Goal: Transaction & Acquisition: Obtain resource

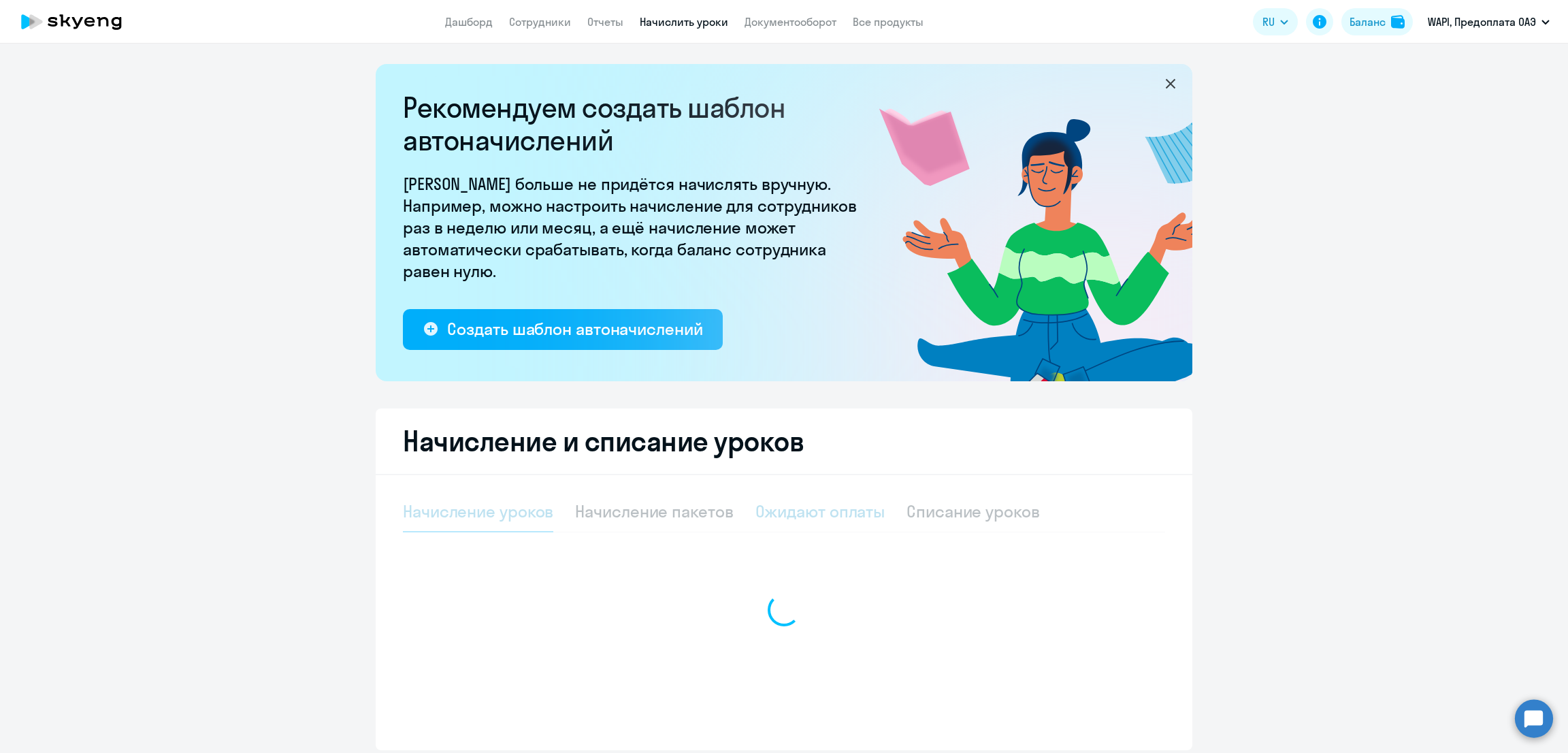
select select "10"
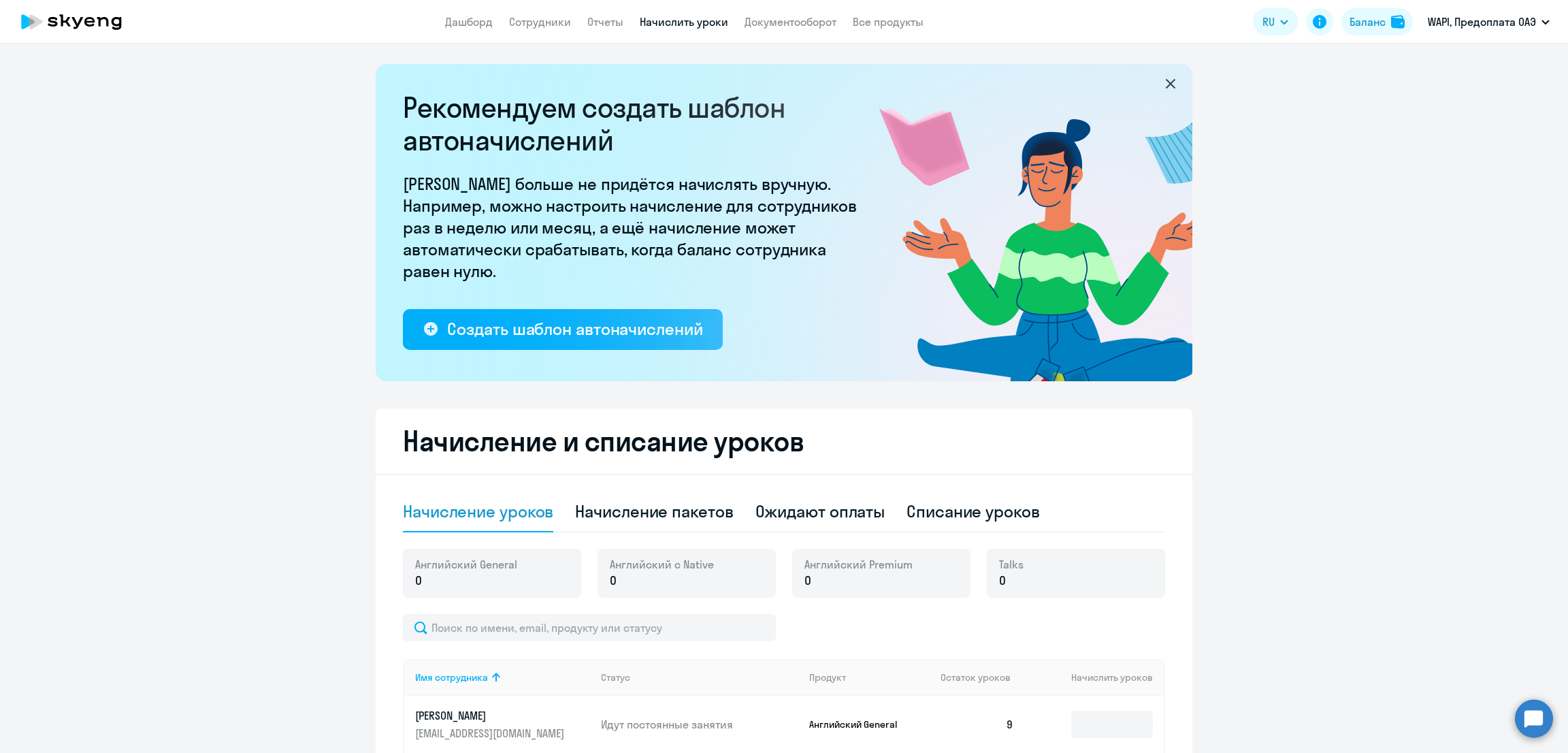
scroll to position [184, 0]
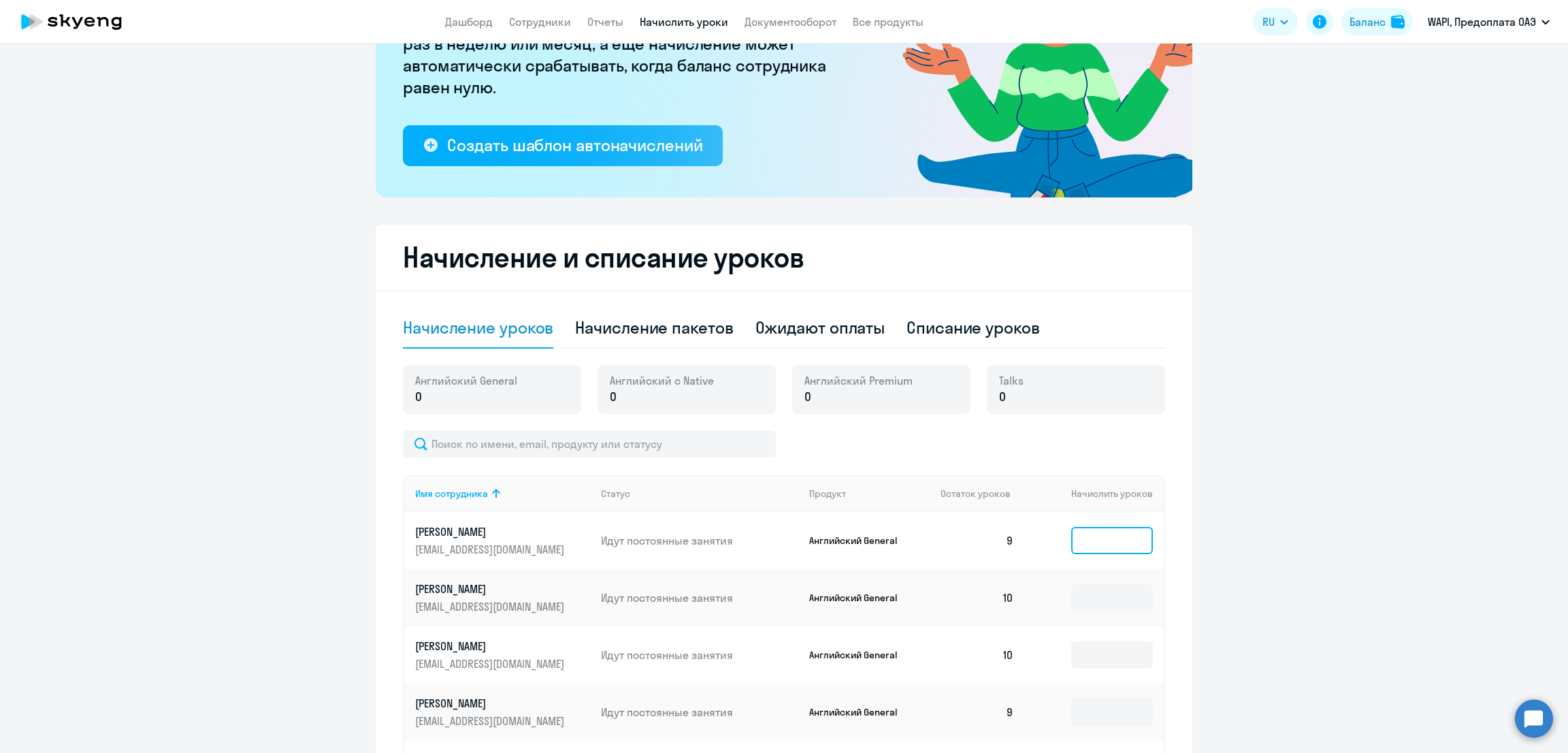
click at [1104, 536] on input at bounding box center [1112, 540] width 82 height 27
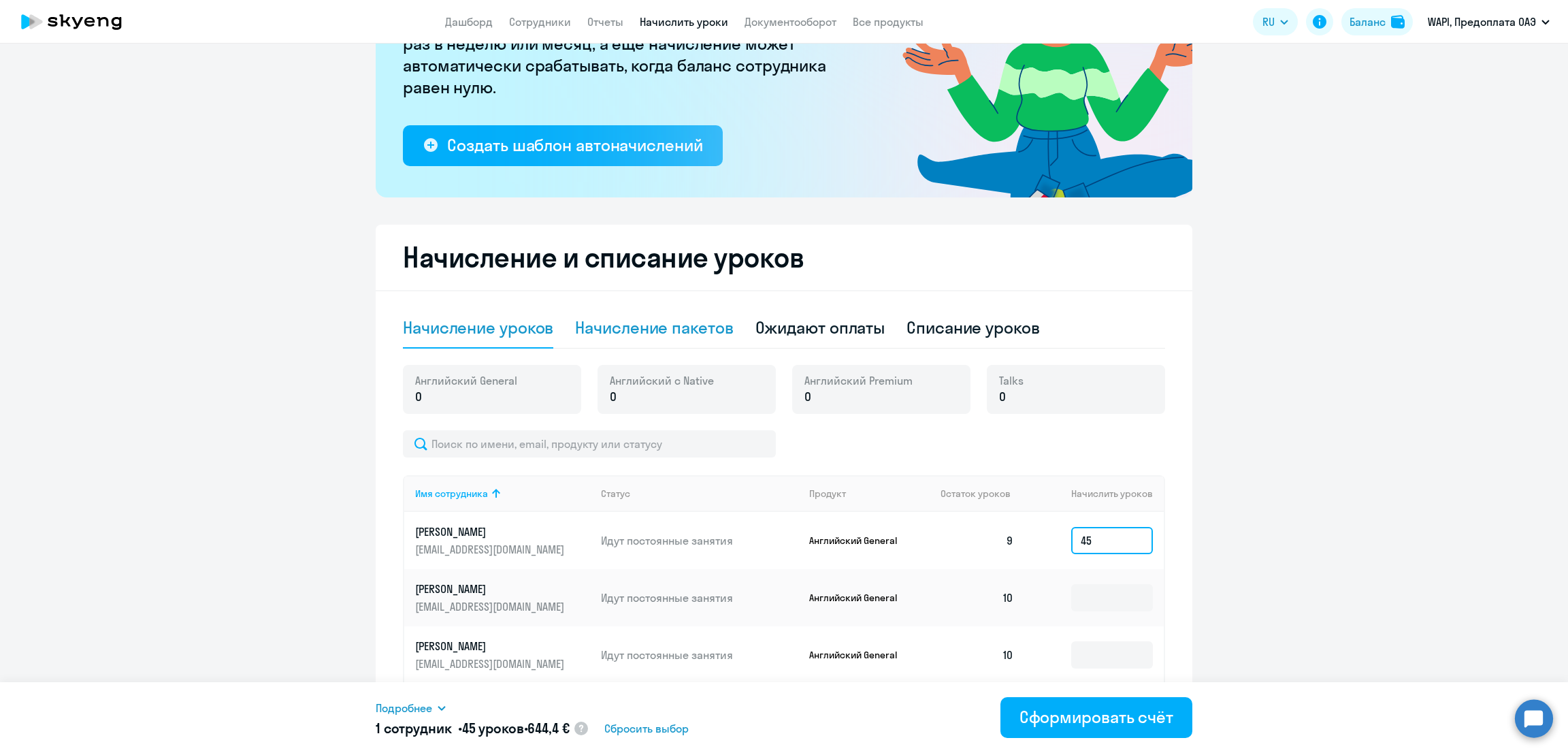
type input "45"
click at [656, 342] on div "Начисление пакетов" at bounding box center [654, 327] width 157 height 41
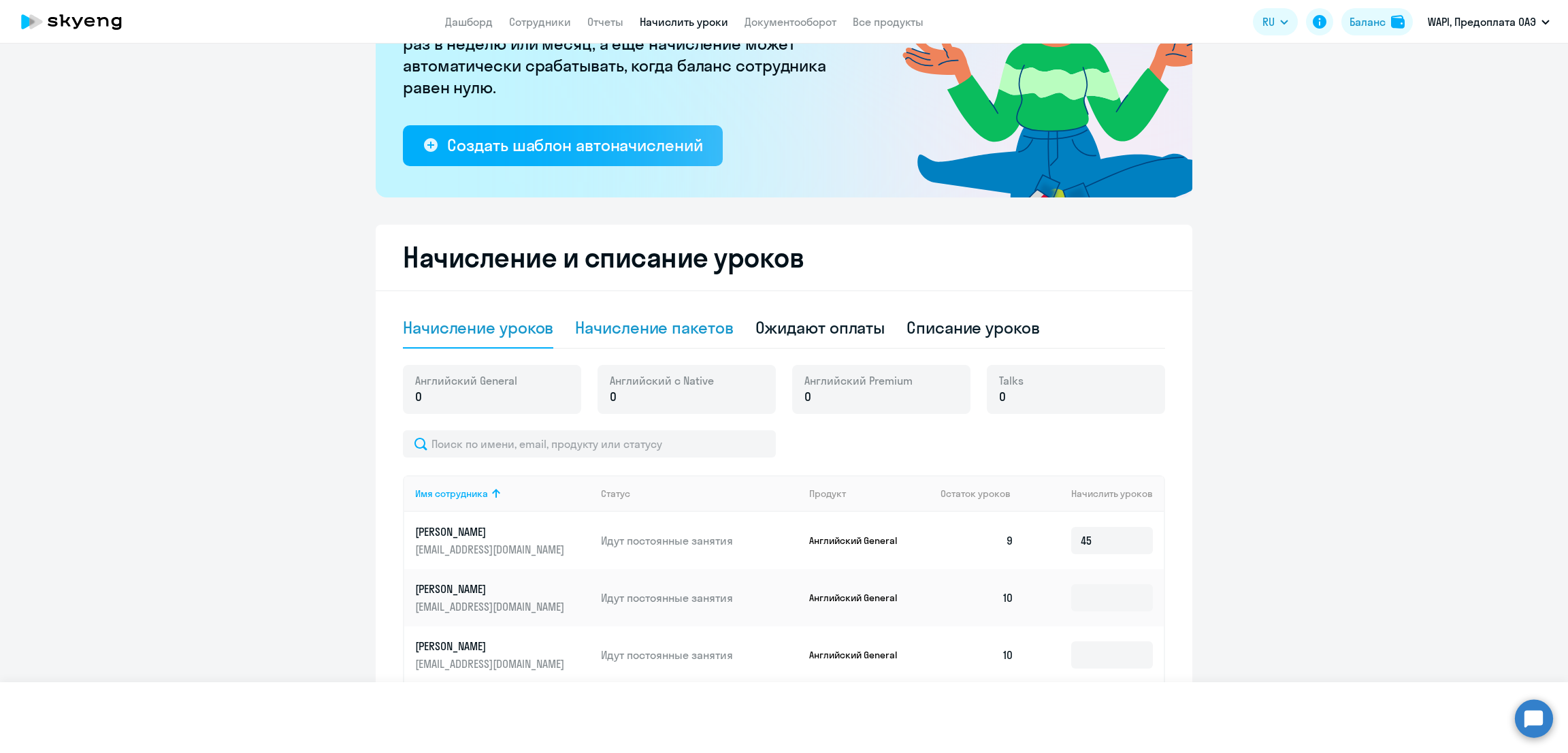
select select "10"
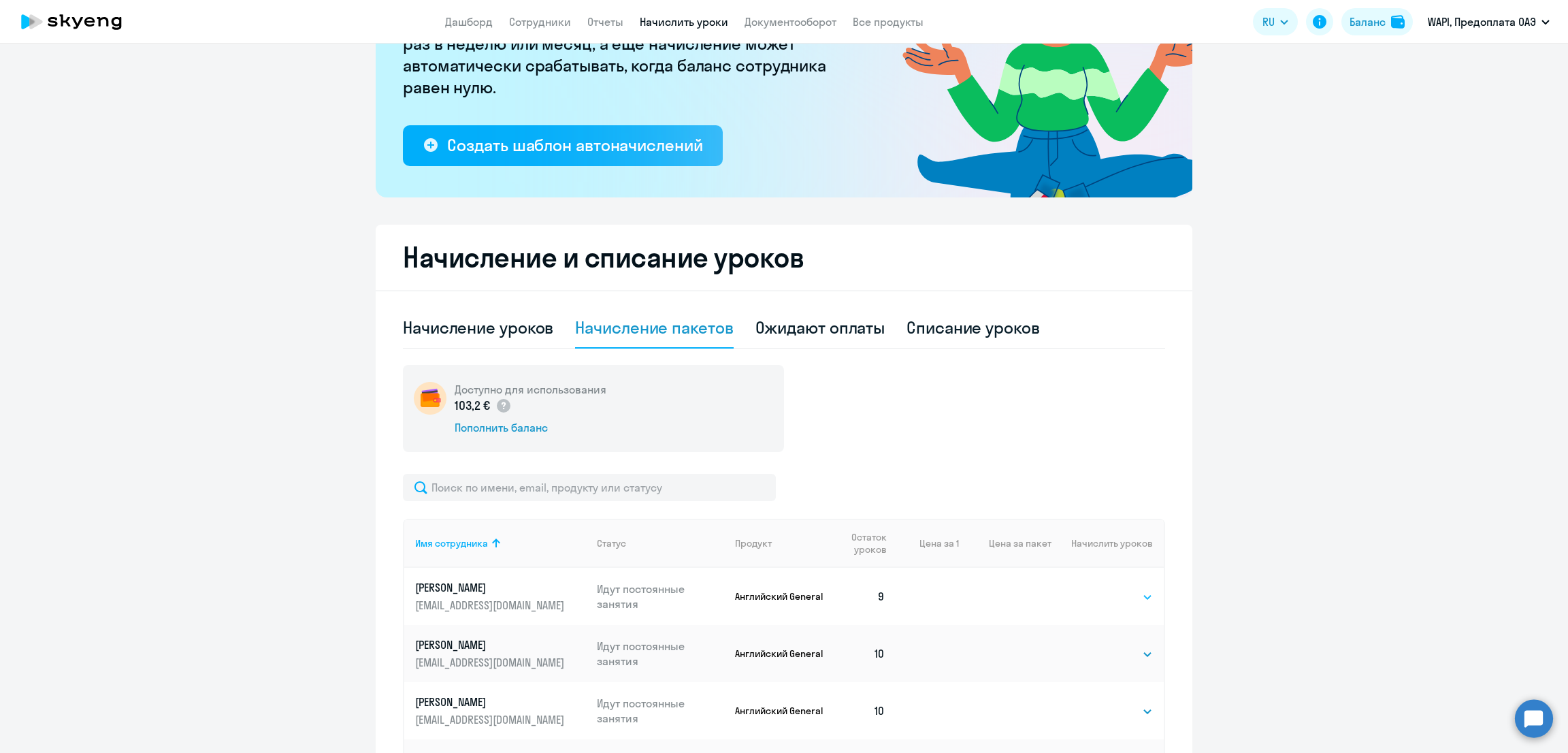
click at [1113, 601] on select "Выбрать 4 8 16 32 64 96 128" at bounding box center [1125, 596] width 56 height 16
select select "16"
click at [1097, 588] on select "Выбрать 4 8 16 32 64 96 128" at bounding box center [1125, 596] width 56 height 16
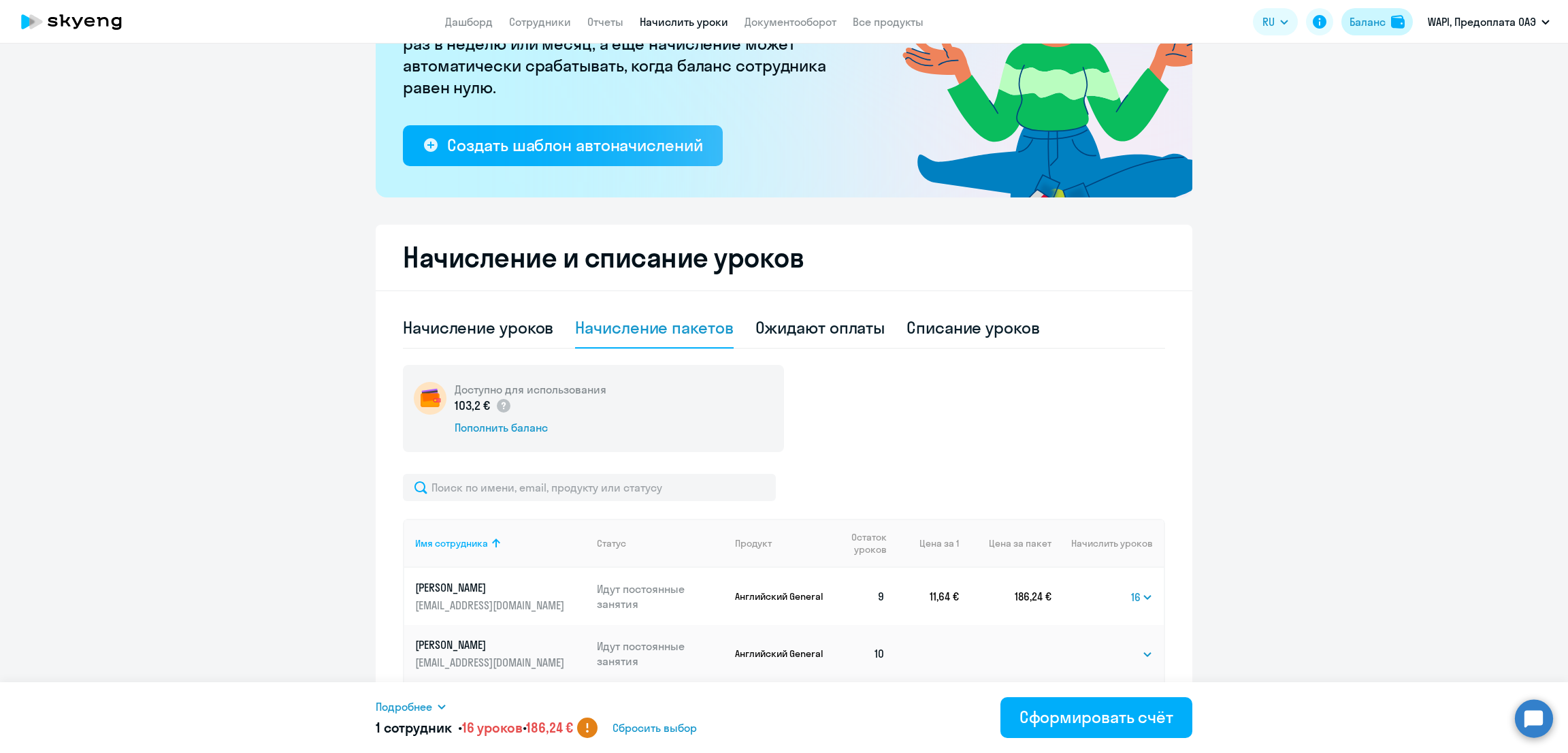
click at [1380, 22] on div "Баланс" at bounding box center [1367, 22] width 36 height 16
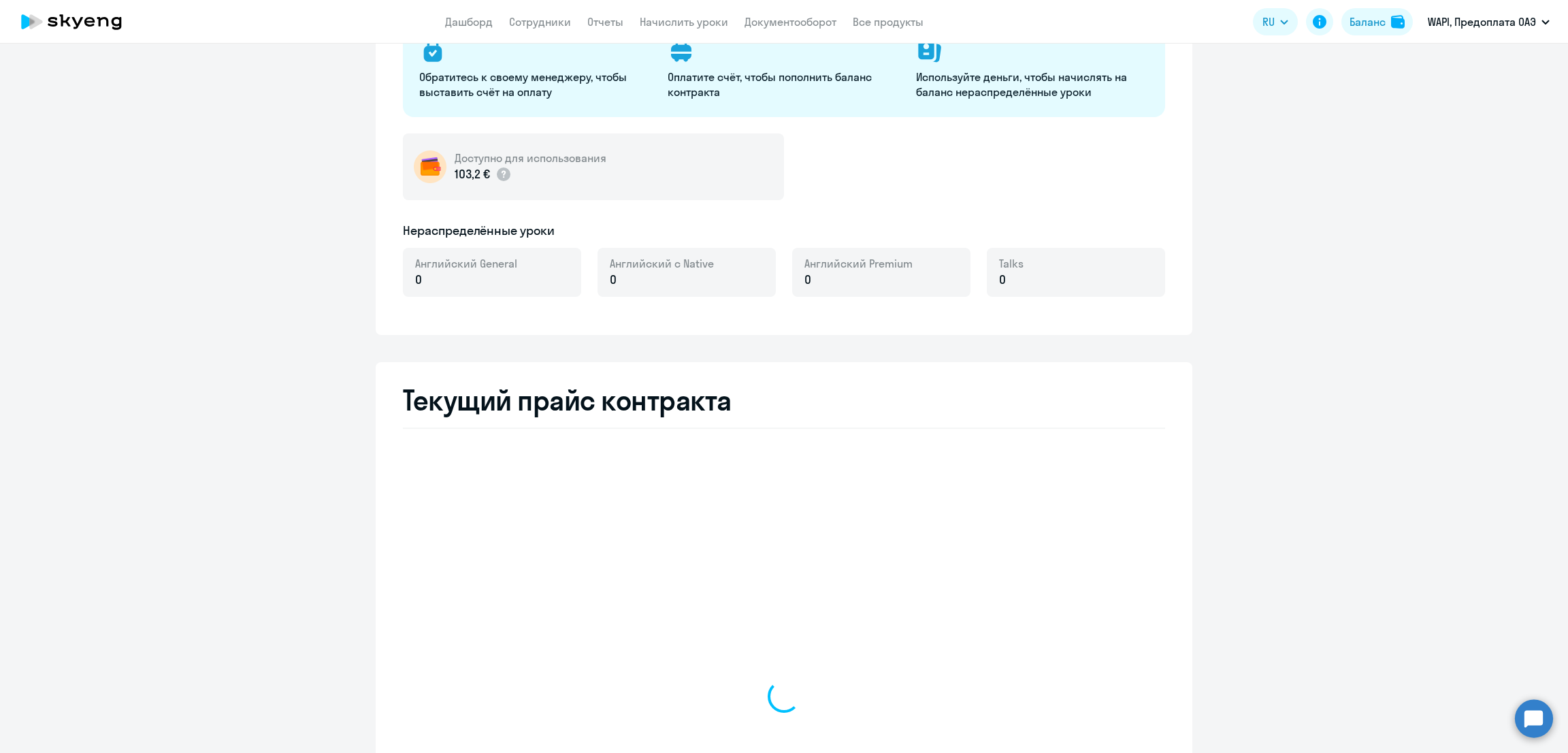
select select "english_adult_not_native_speaker"
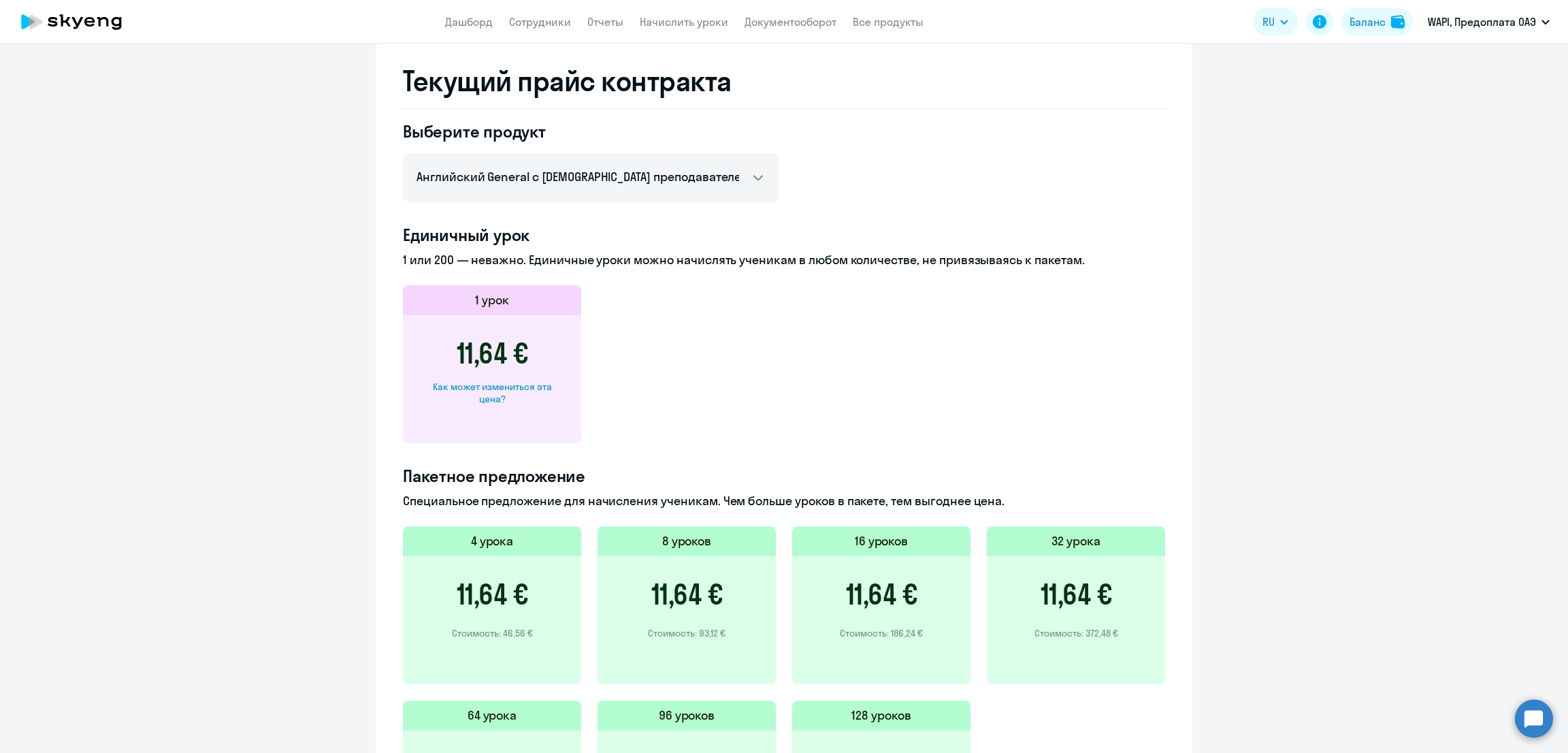
scroll to position [694, 0]
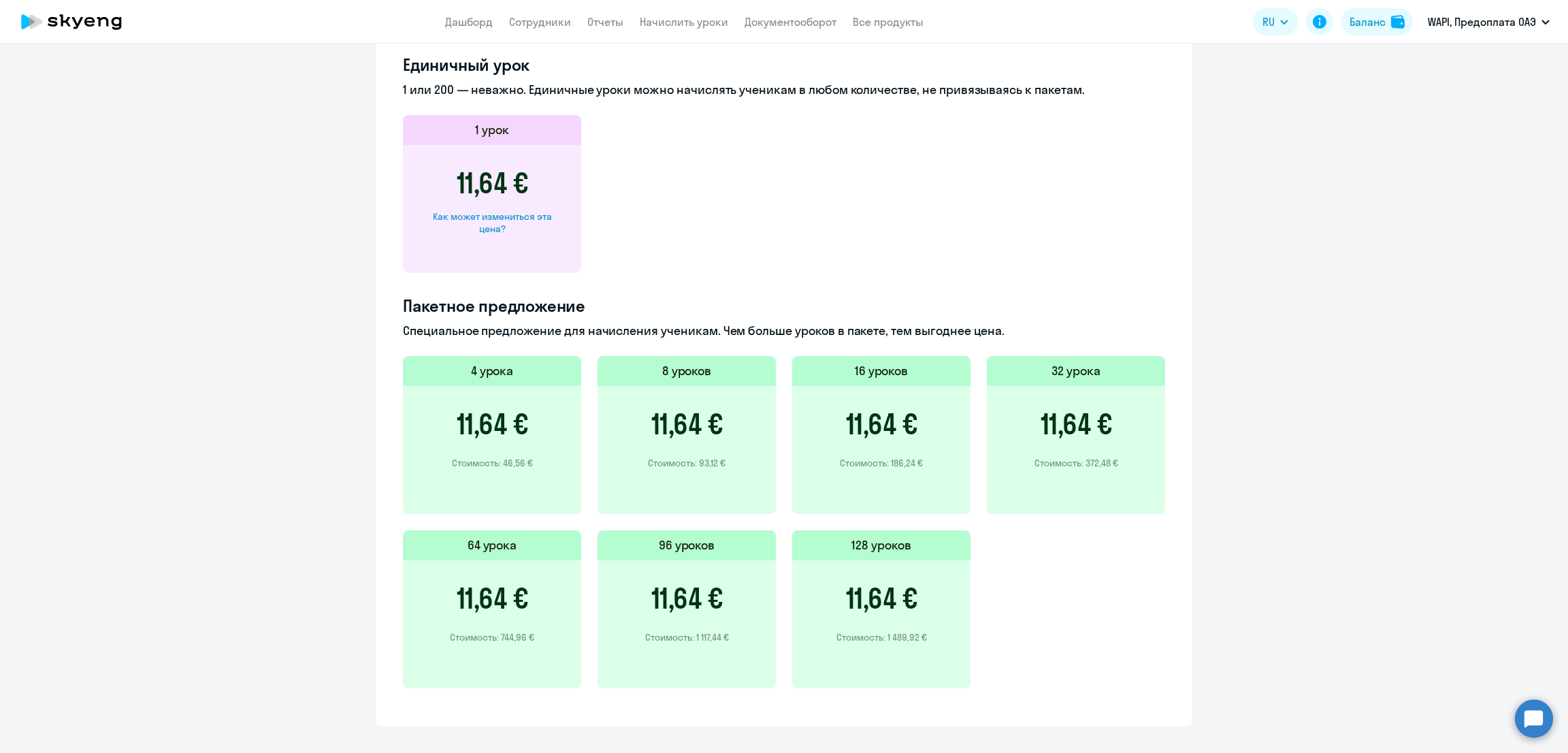
drag, startPoint x: 922, startPoint y: 636, endPoint x: 874, endPoint y: 638, distance: 48.0
click at [874, 638] on div "11,64 € Стоимость: 1 489,92 €" at bounding box center [881, 624] width 178 height 128
copy p ": 1 489,92 €"
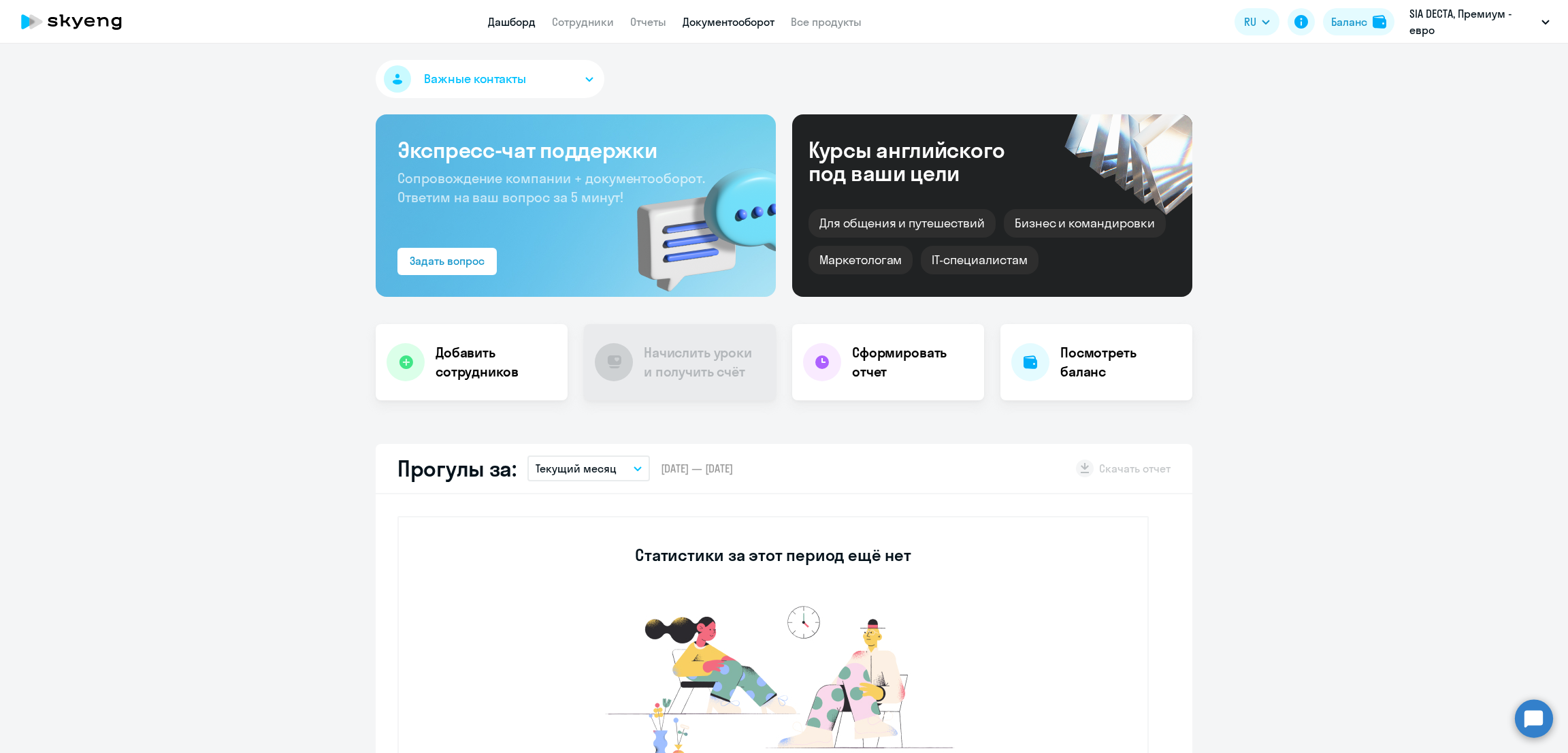
click at [731, 20] on link "Документооборот" at bounding box center [728, 22] width 92 height 14
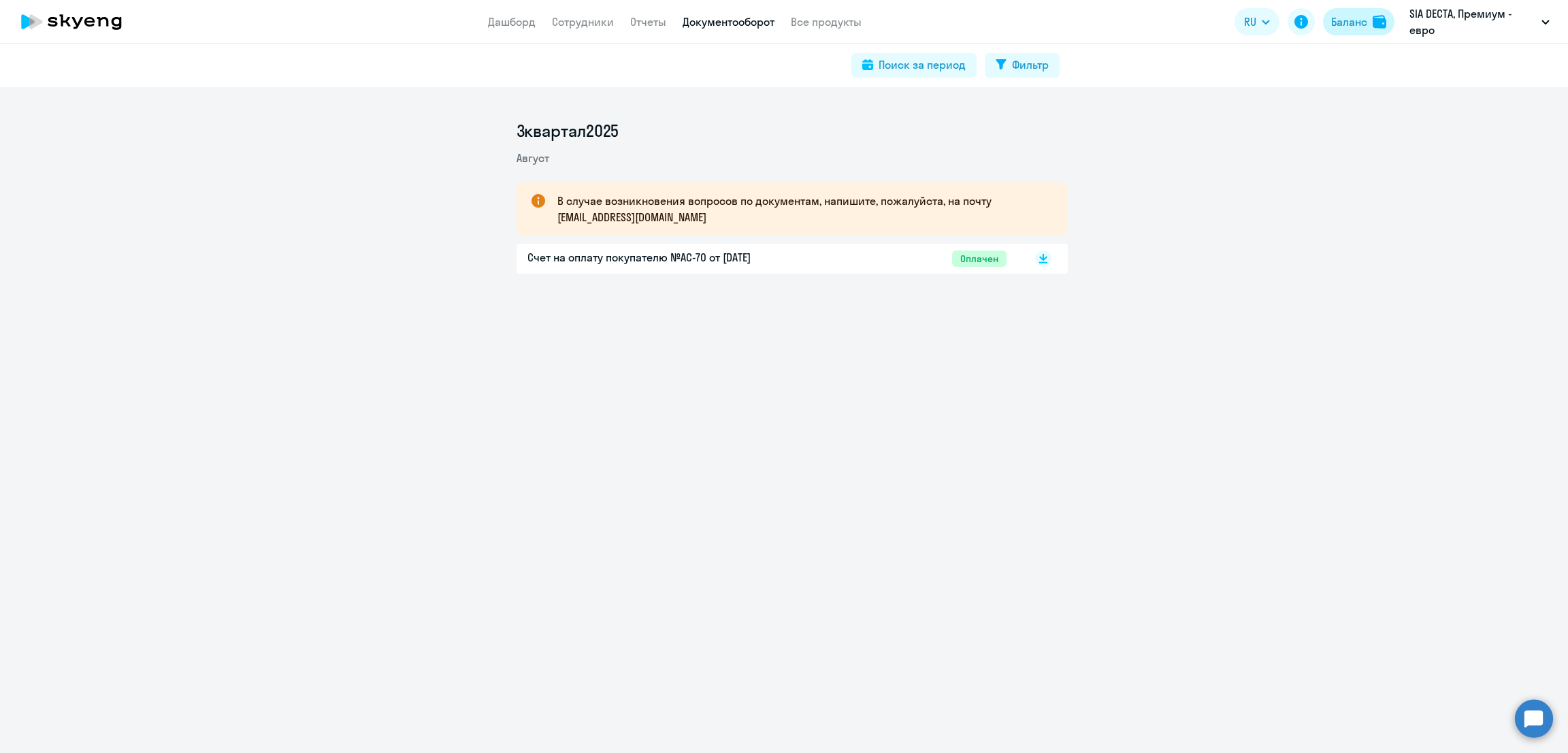
click at [1354, 32] on button "Баланс" at bounding box center [1358, 22] width 72 height 27
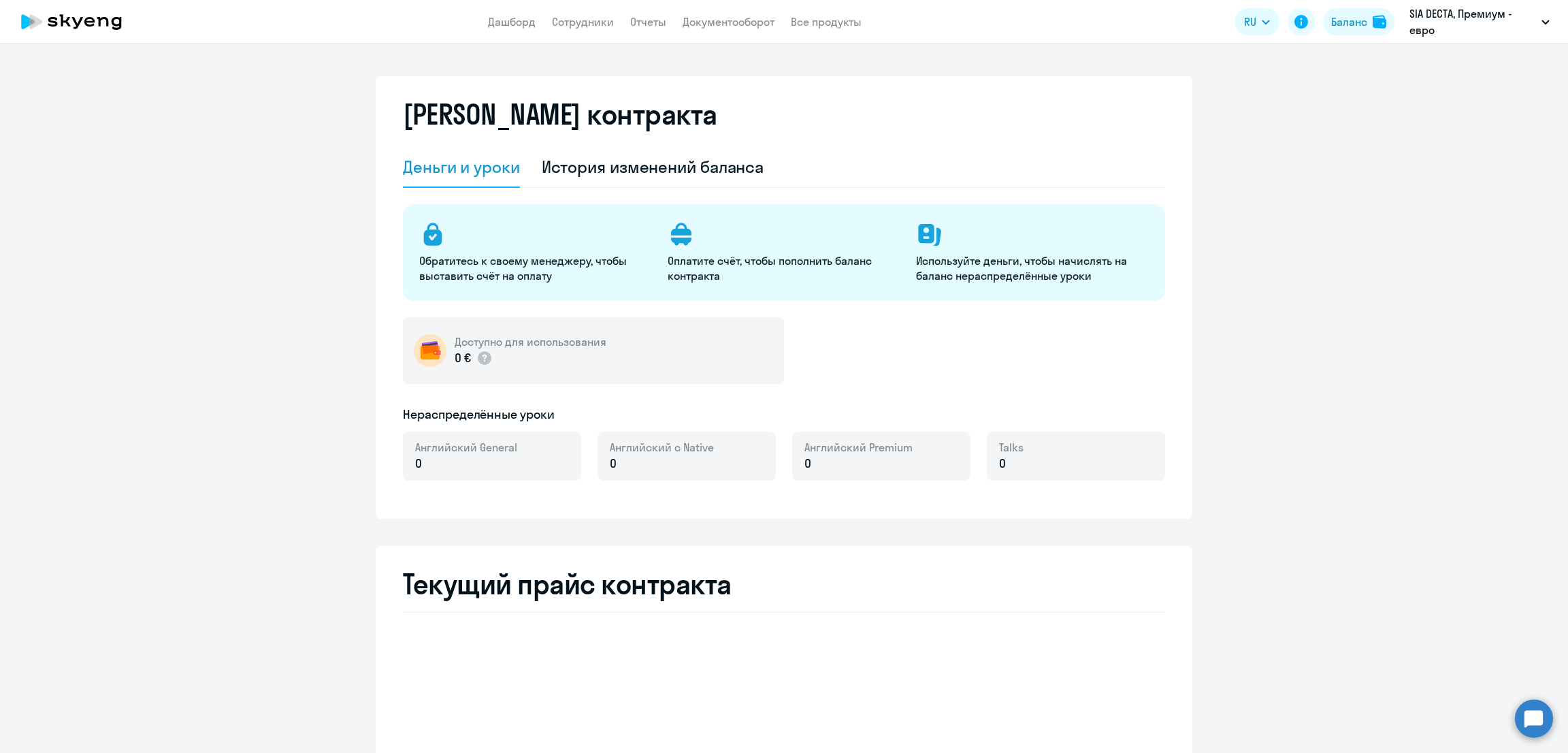
select select "english_adult_not_native_speaker"
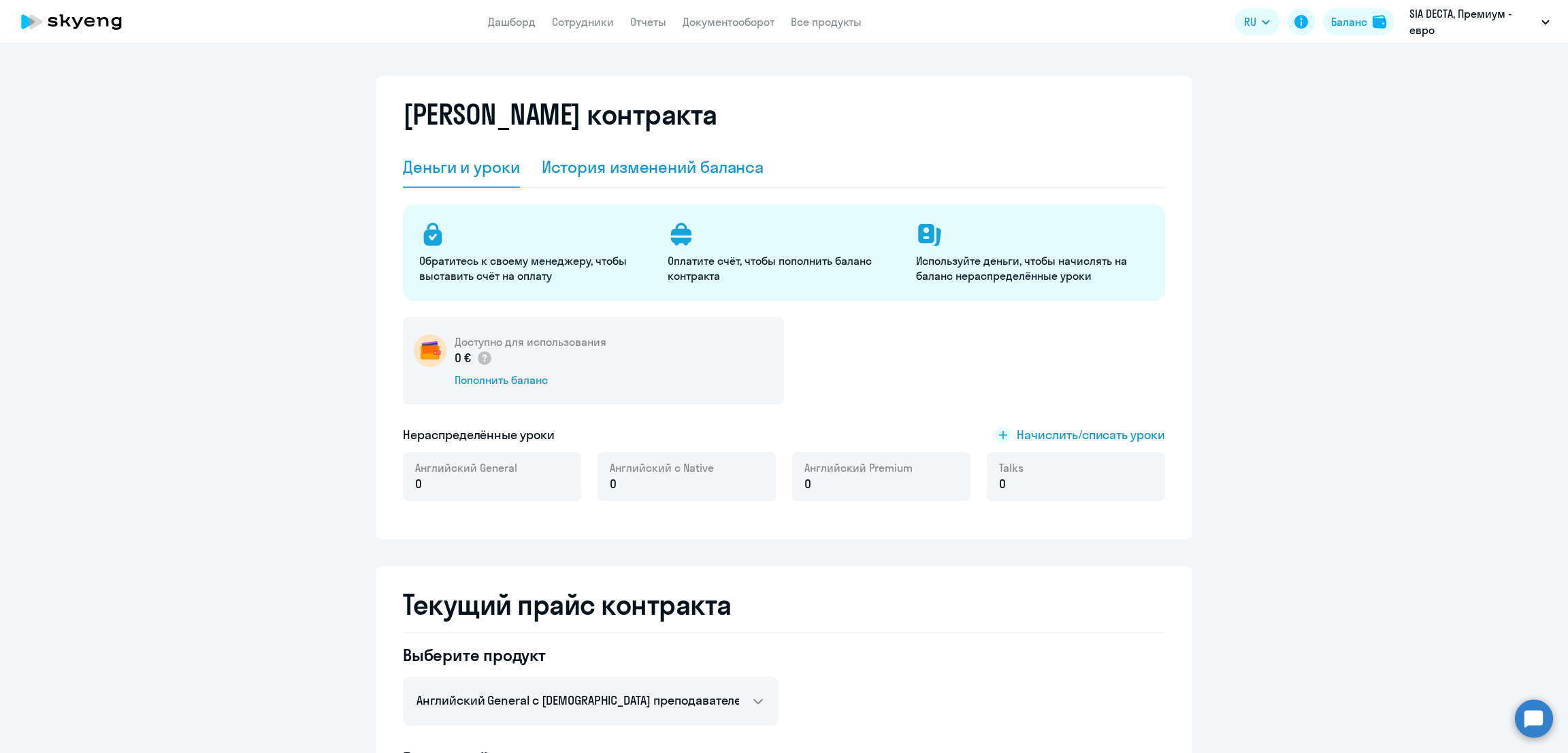
click at [665, 175] on div "История изменений баланса" at bounding box center [653, 167] width 222 height 22
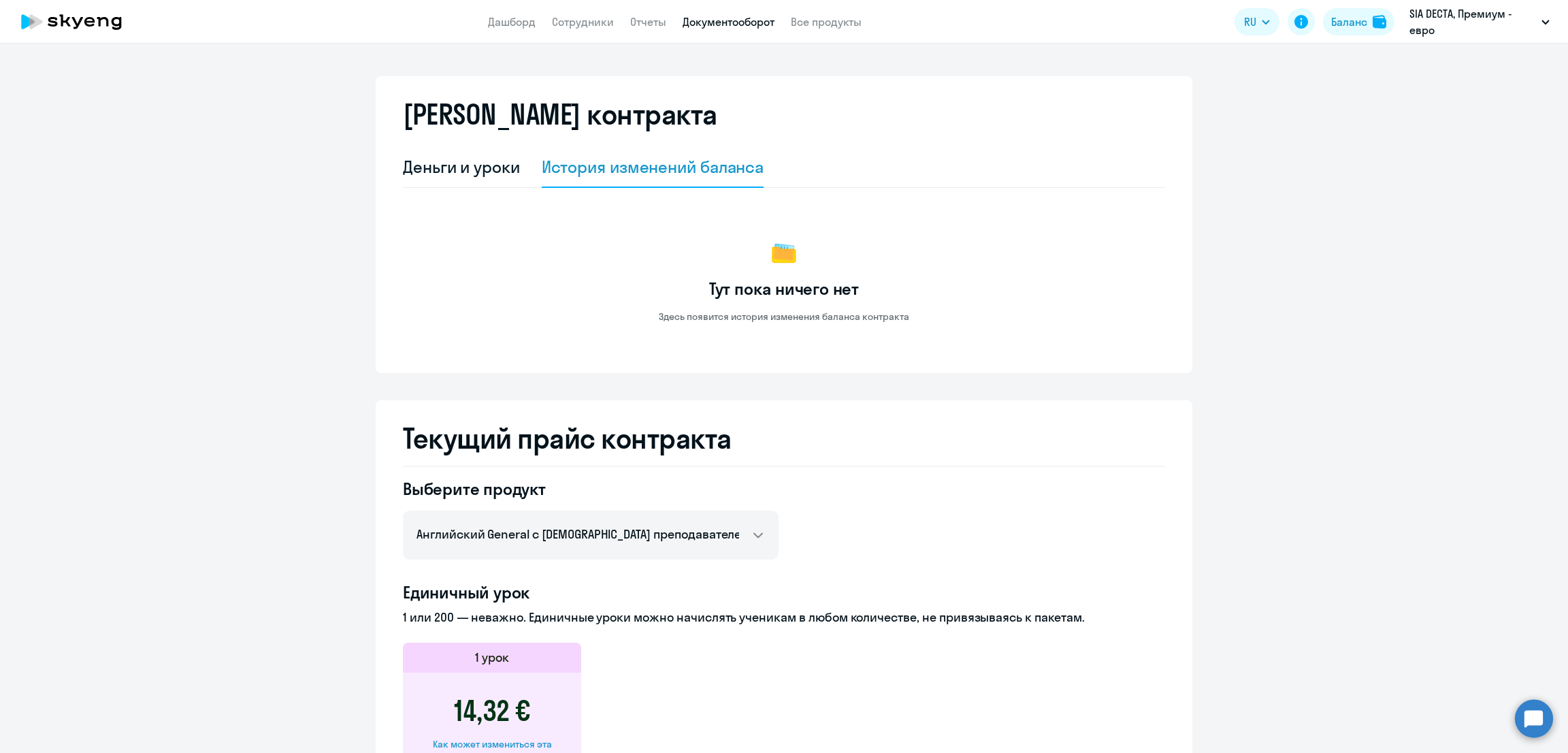
click at [750, 25] on link "Документооборот" at bounding box center [728, 22] width 92 height 14
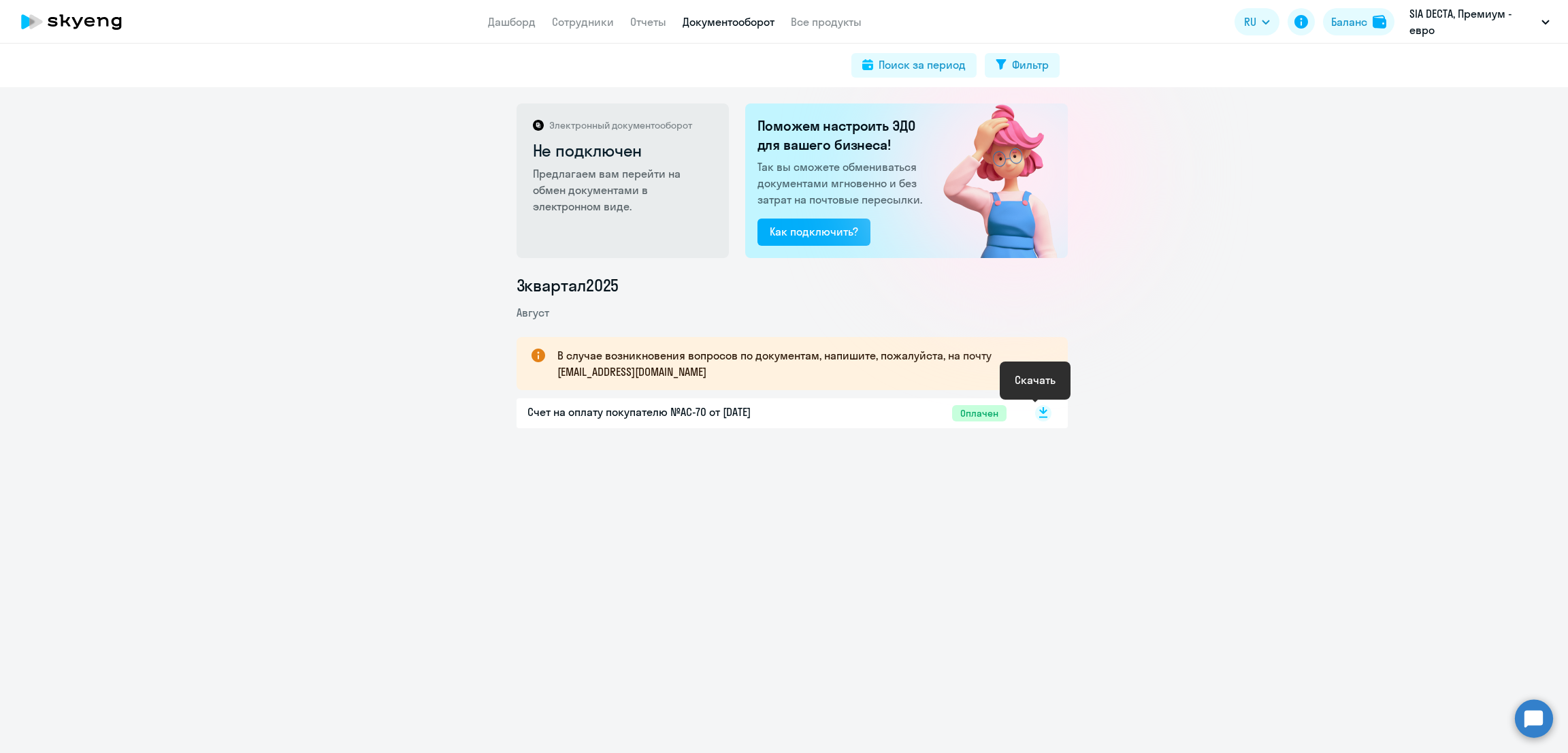
click at [1039, 410] on icon at bounding box center [1043, 410] width 8 height 7
